Goal: Information Seeking & Learning: Learn about a topic

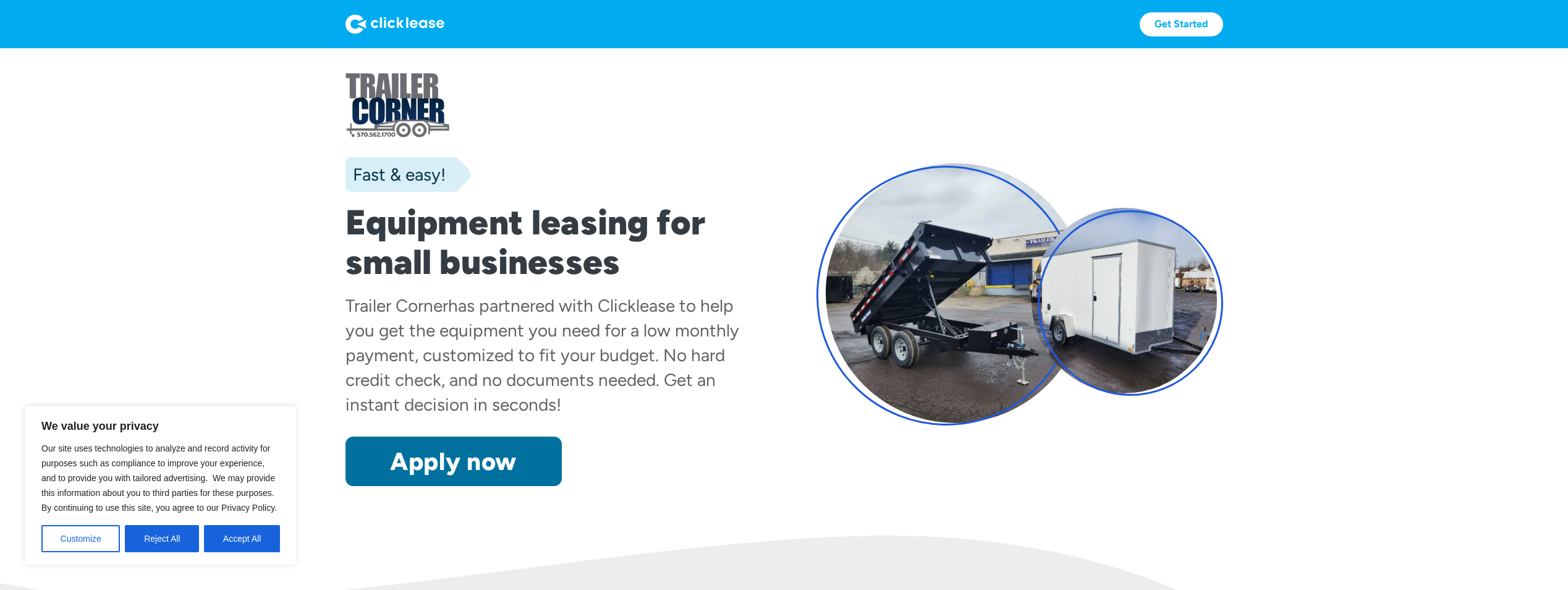
click at [508, 449] on link "Apply now" at bounding box center [454, 460] width 216 height 49
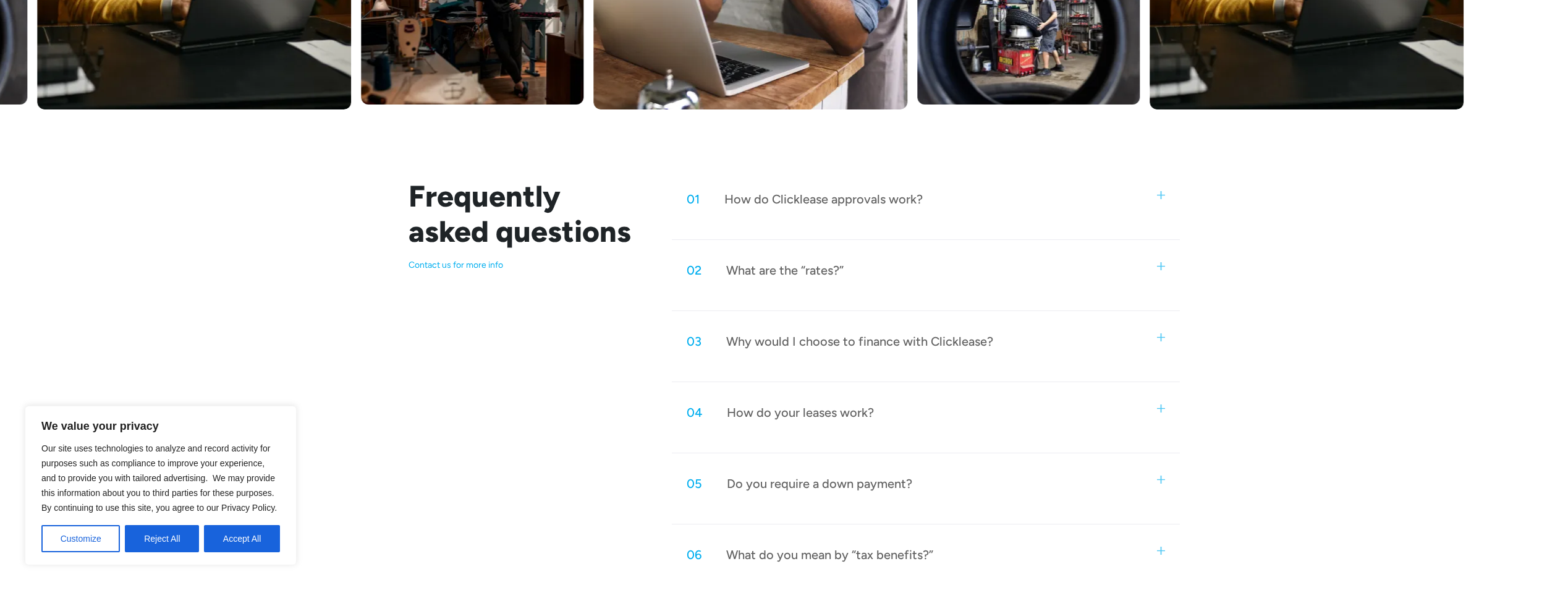
scroll to position [494, 0]
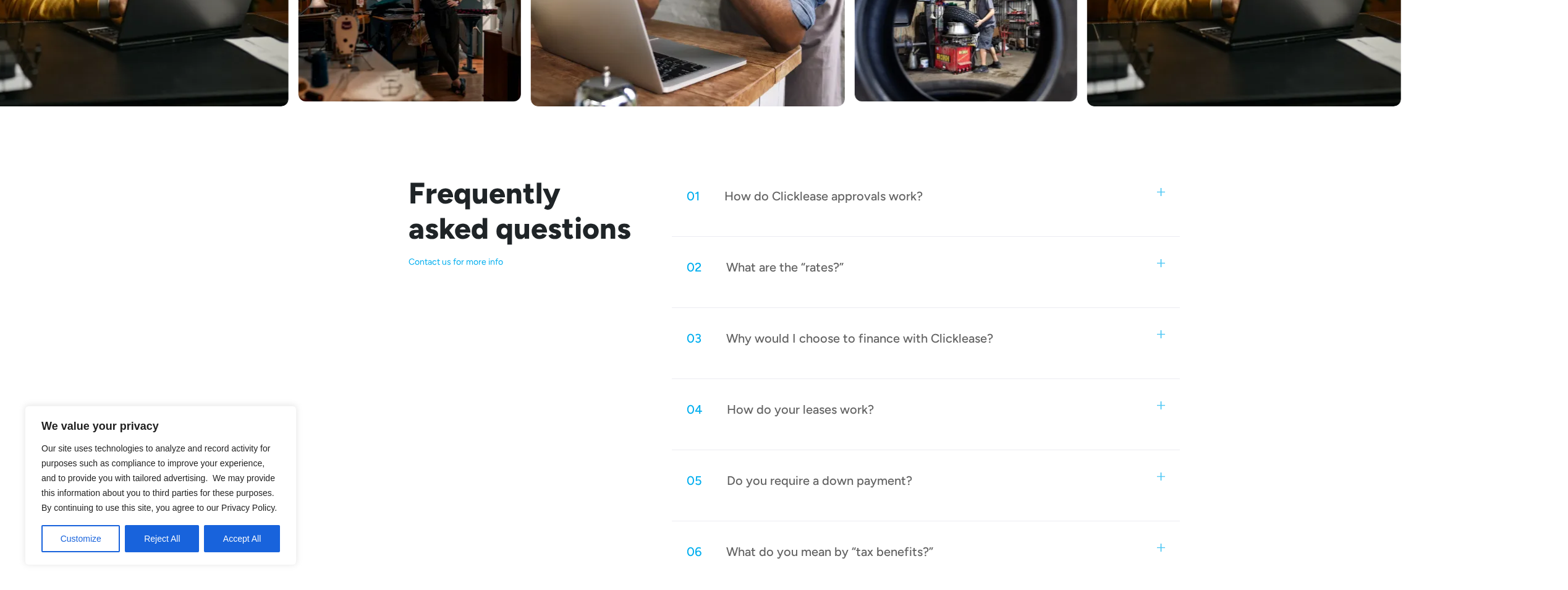
click at [814, 188] on div "How do Clicklease approvals work?" at bounding box center [823, 196] width 199 height 16
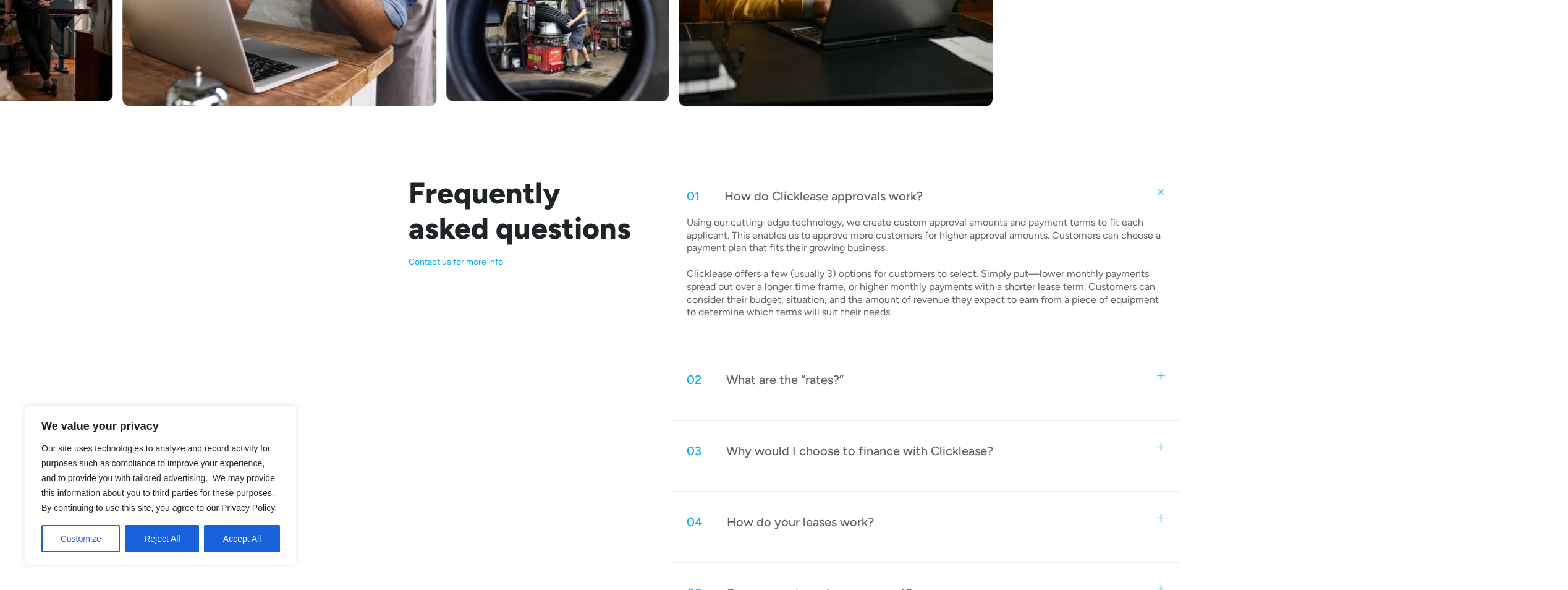
click at [923, 369] on div "02 What are the “rates?”" at bounding box center [926, 379] width 507 height 41
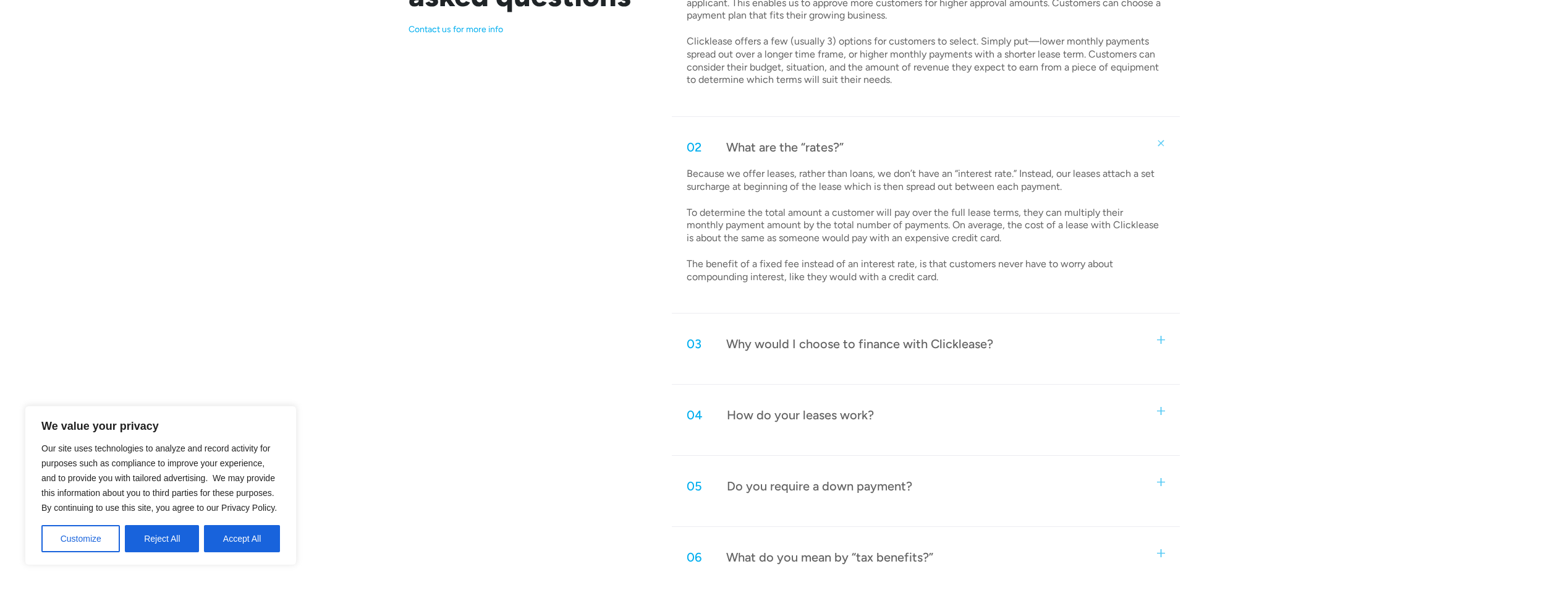
scroll to position [742, 0]
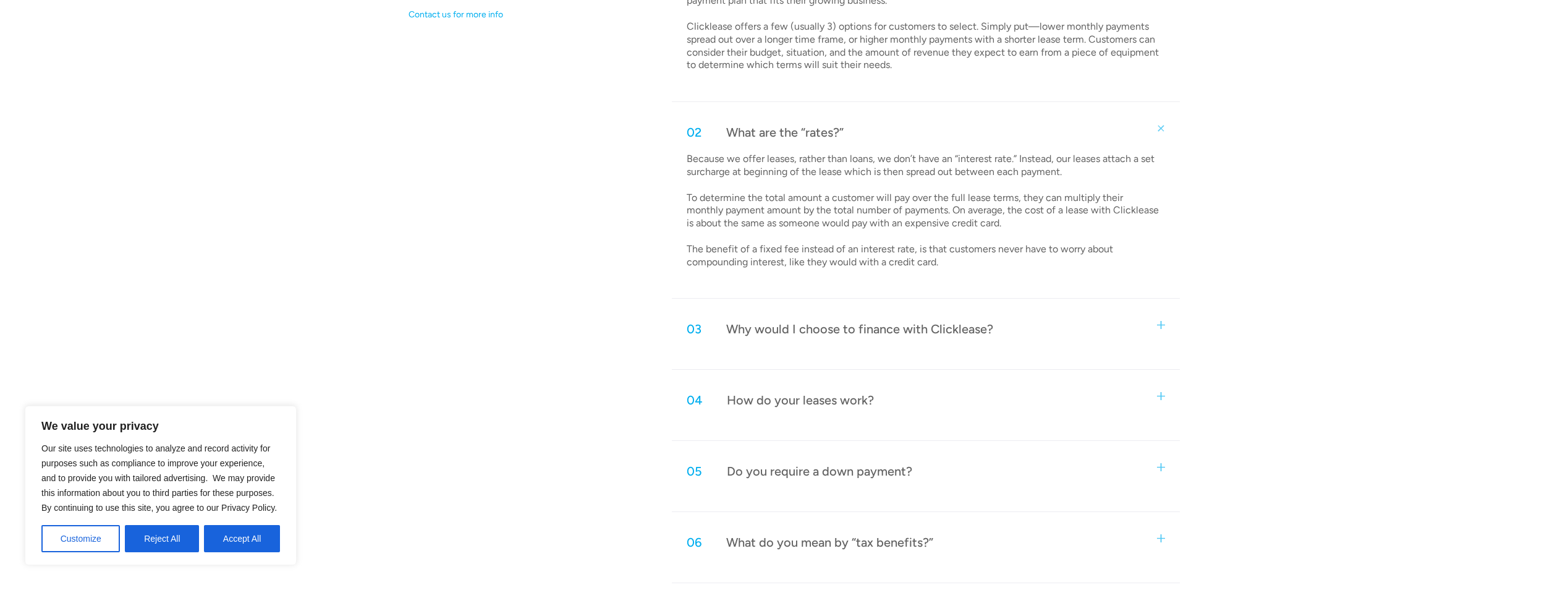
click at [916, 330] on div "Why would I choose to finance with Clicklease?" at bounding box center [860, 328] width 267 height 16
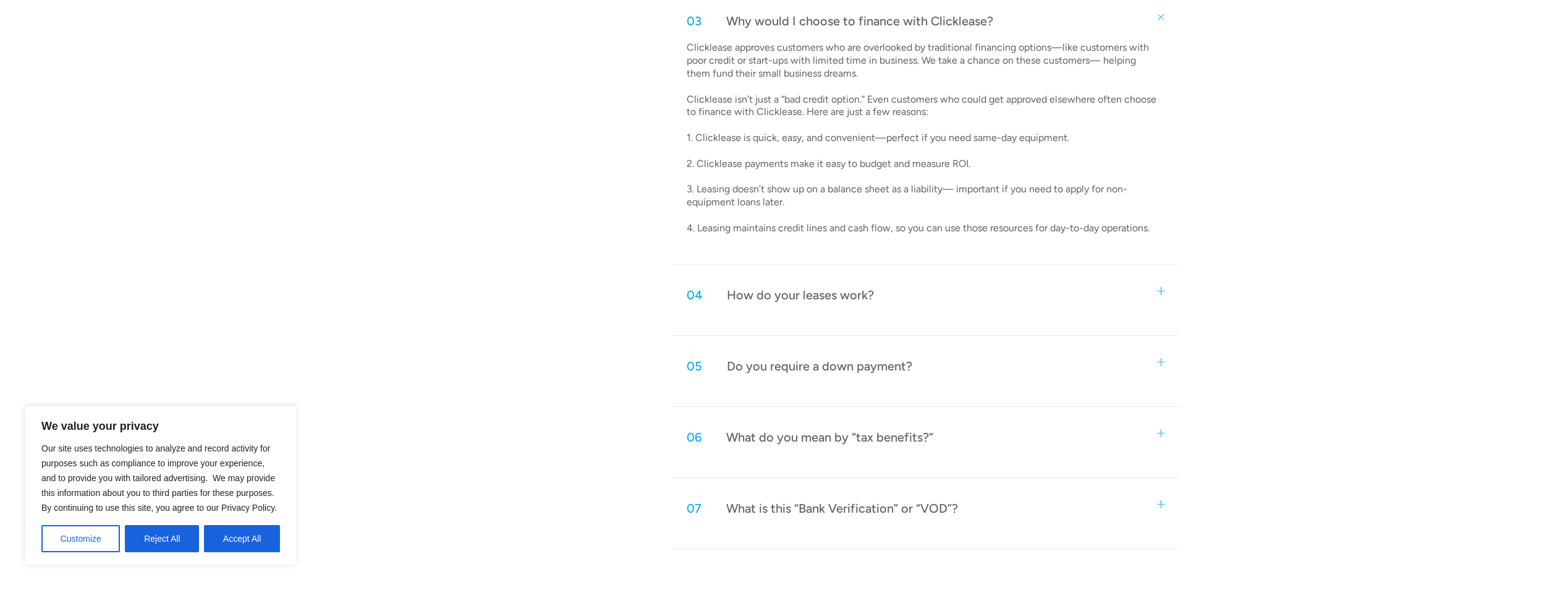
scroll to position [1050, 0]
click at [904, 299] on div "04 How do your leases work?" at bounding box center [926, 294] width 507 height 41
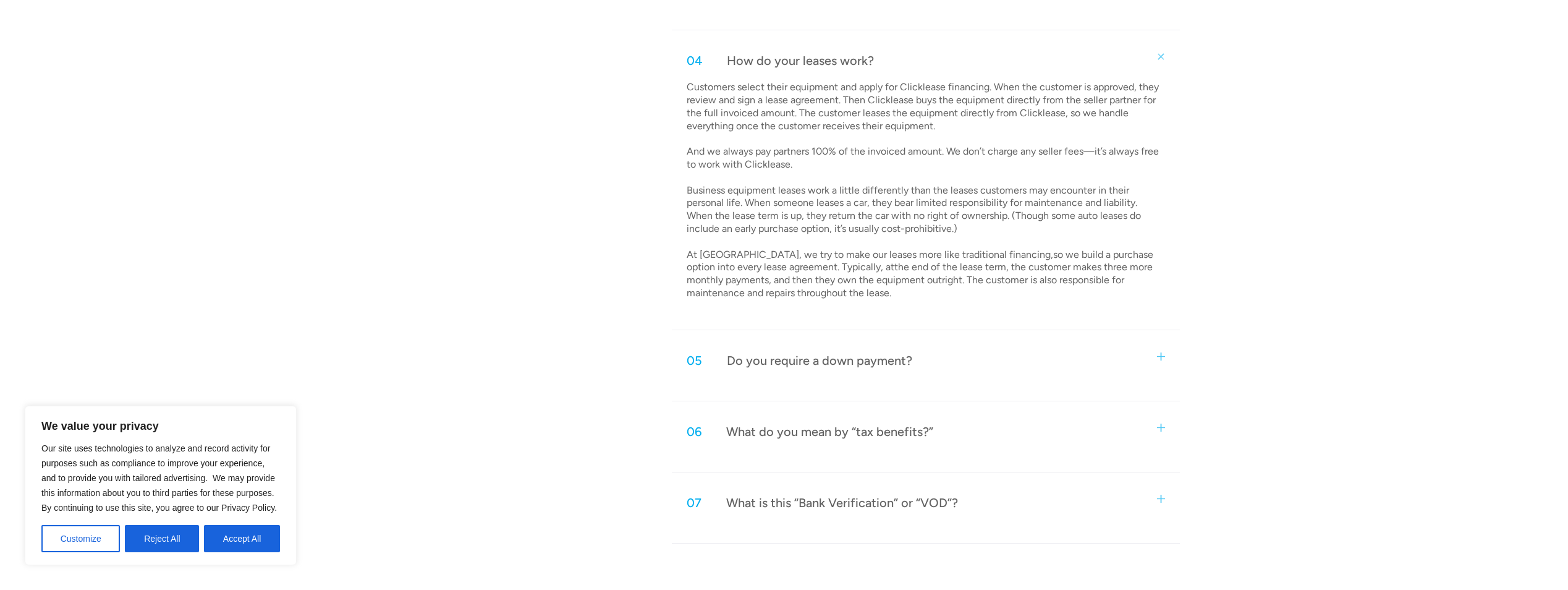
scroll to position [1297, 0]
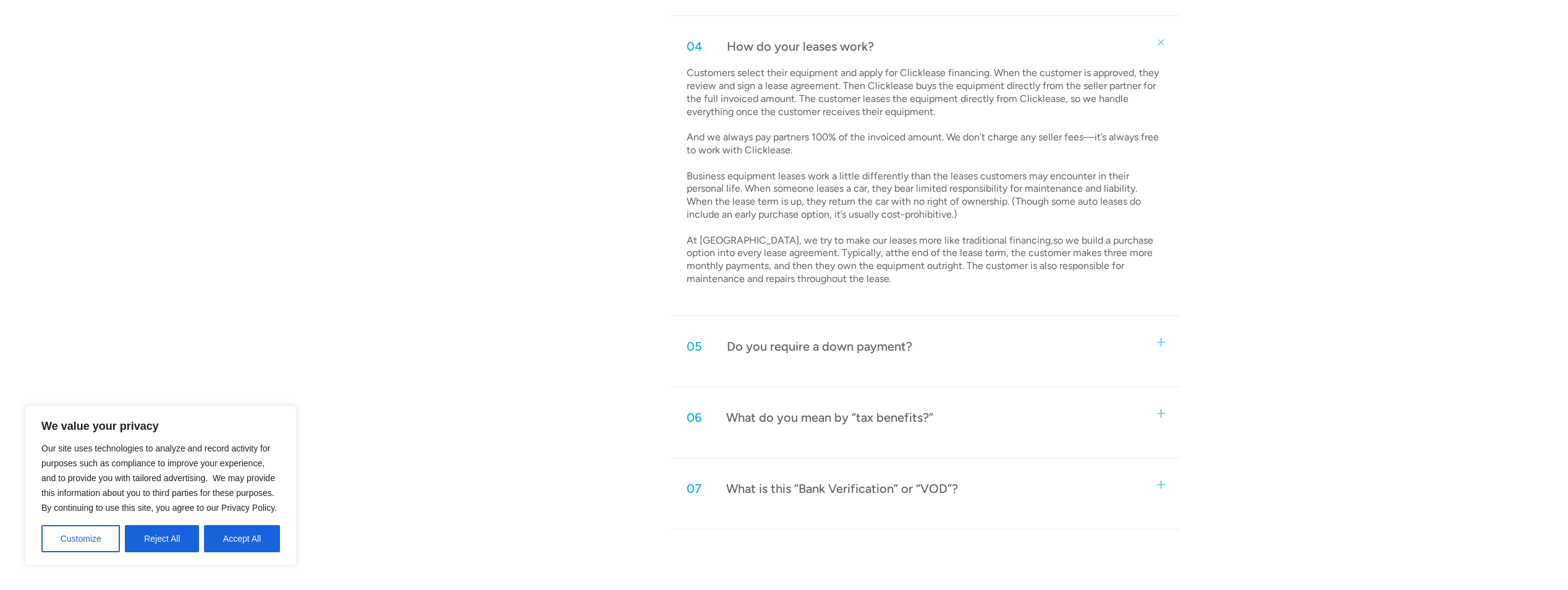
click at [888, 346] on div "Do you require a down payment?" at bounding box center [819, 346] width 186 height 16
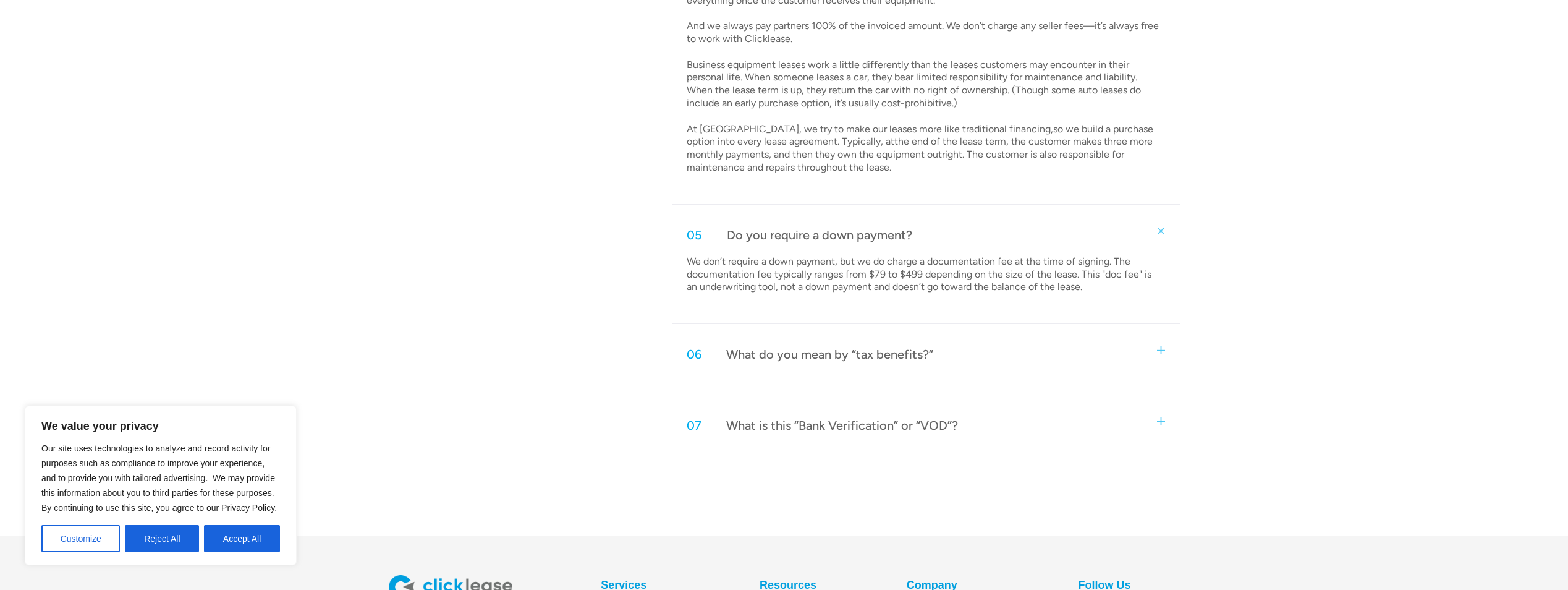
scroll to position [1421, 0]
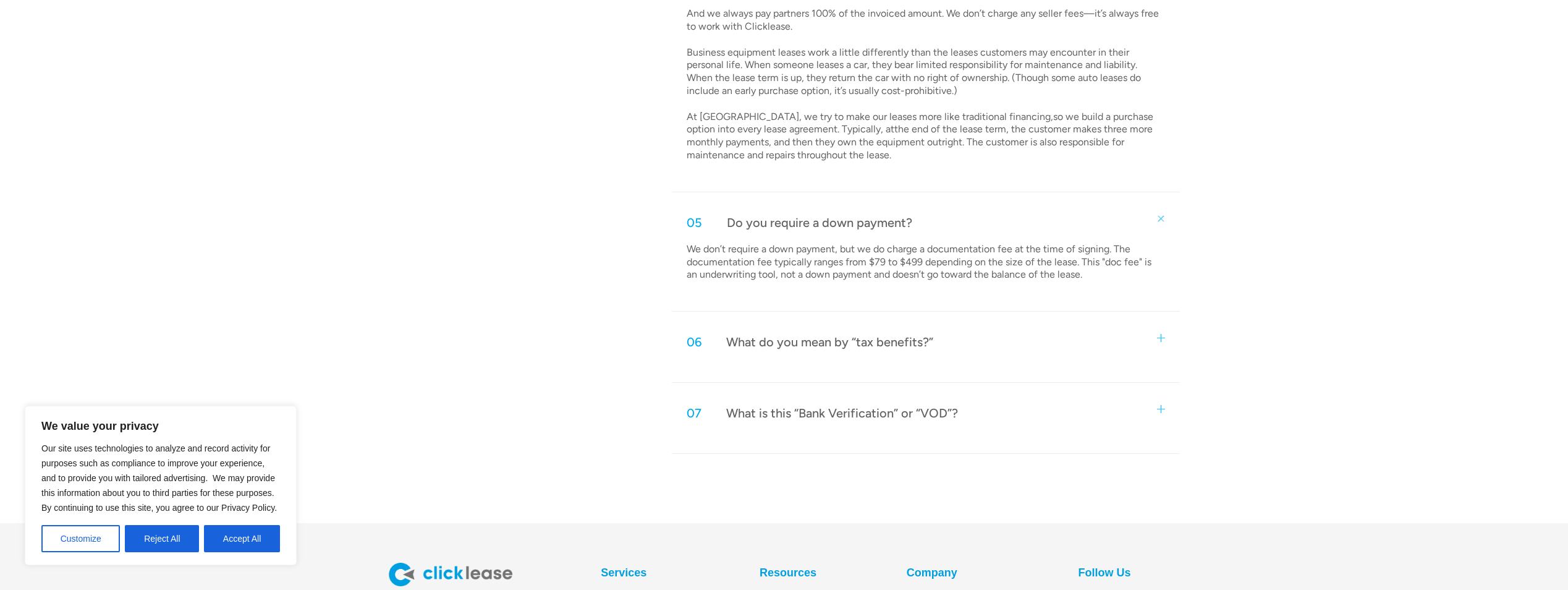
click at [899, 400] on div "07 What is this “Bank Verification” or “VOD”?" at bounding box center [926, 413] width 507 height 41
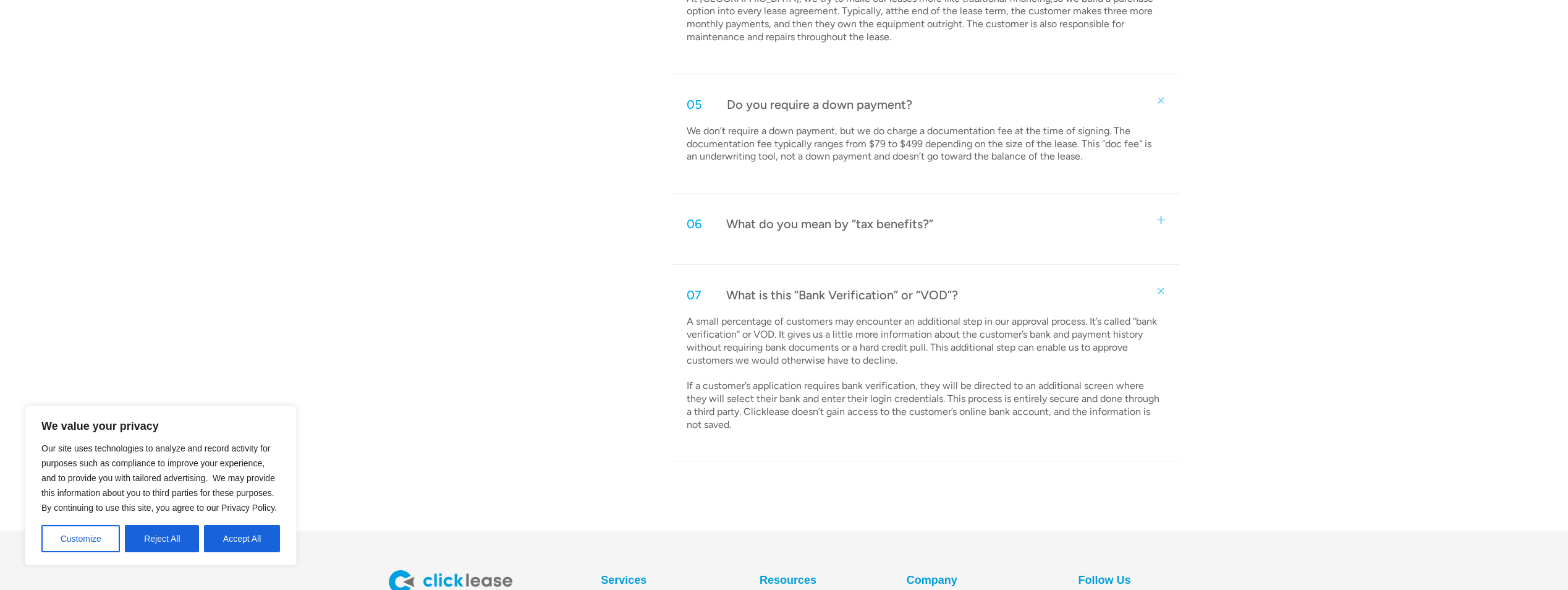
scroll to position [1545, 0]
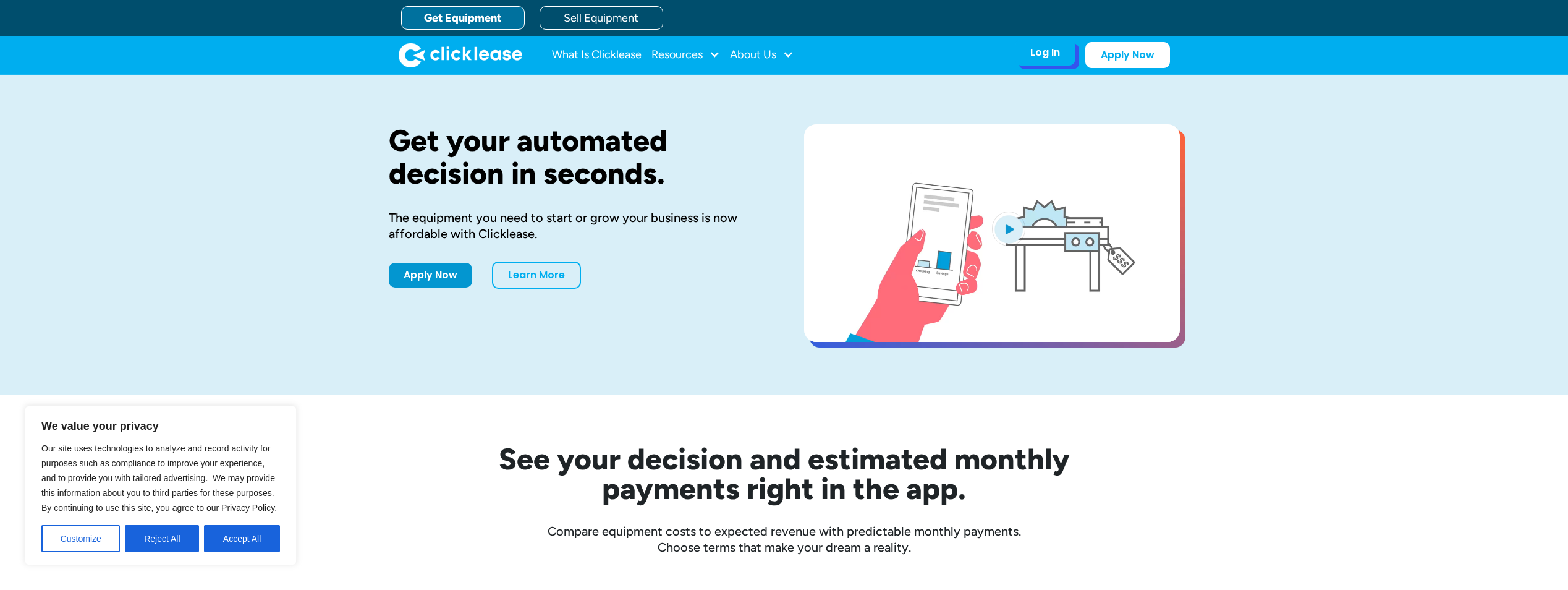
click at [1054, 58] on div "Log In" at bounding box center [1045, 52] width 30 height 12
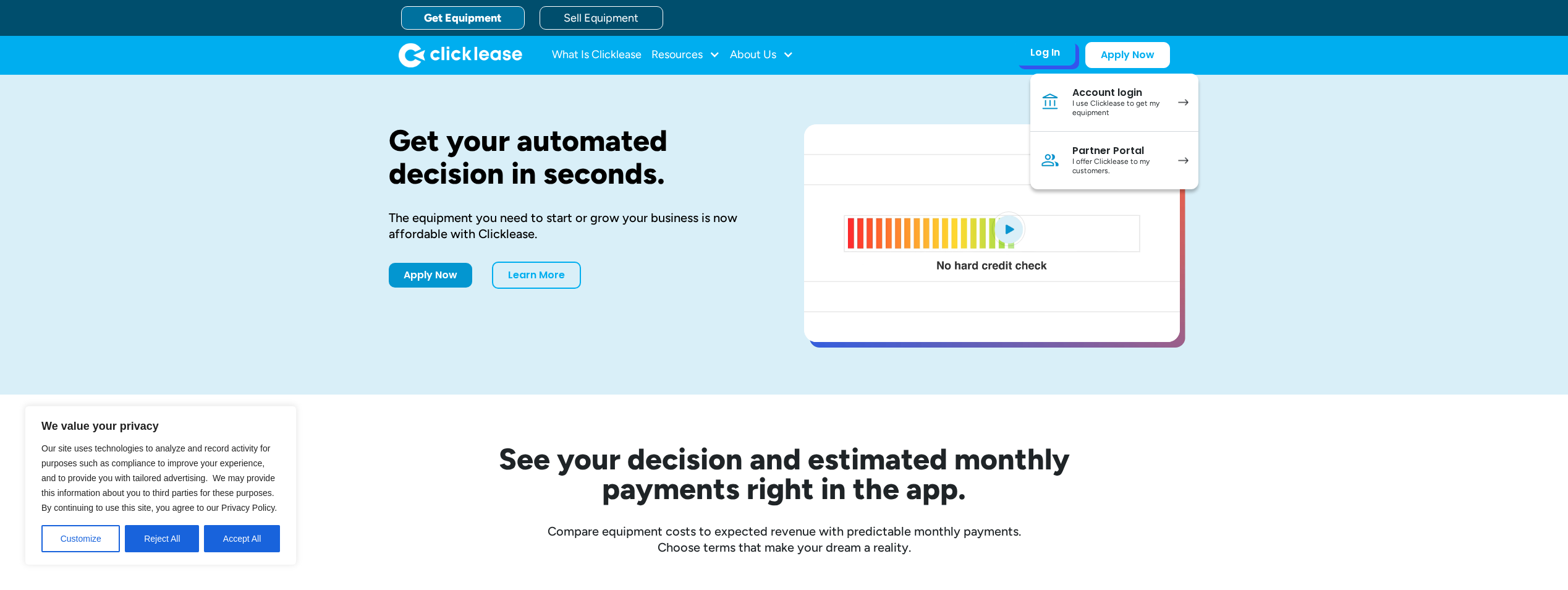
click at [1178, 99] on img at bounding box center [1183, 102] width 10 height 7
